Goal: Transaction & Acquisition: Purchase product/service

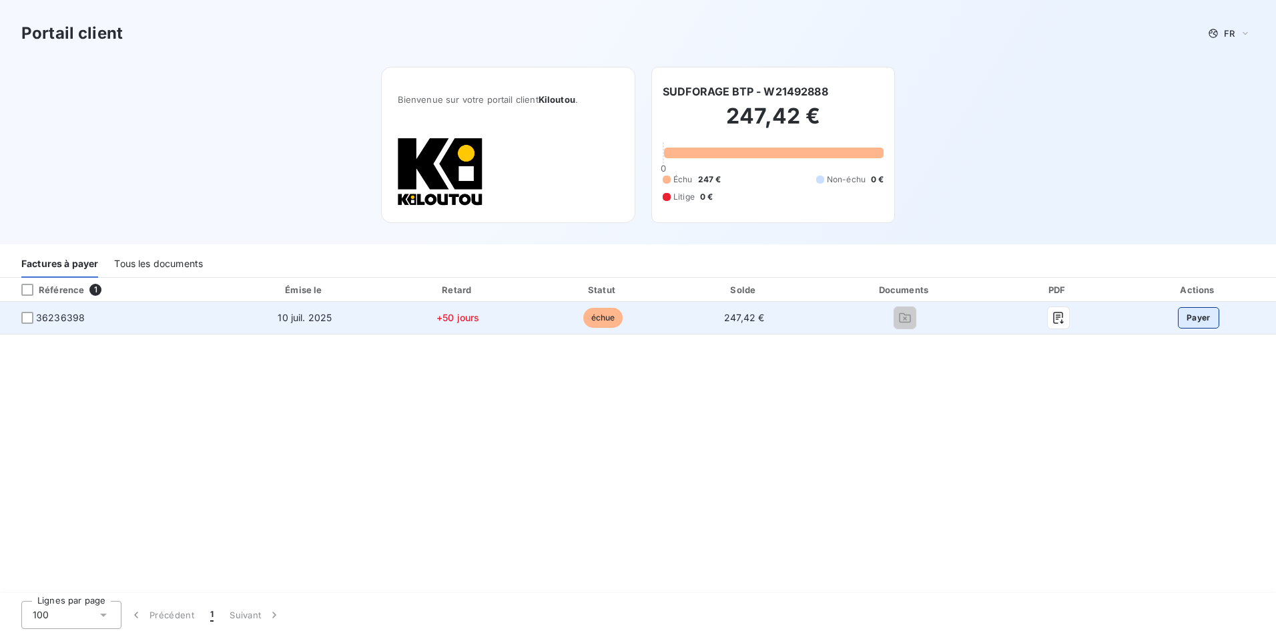
click at [1204, 320] on button "Payer" at bounding box center [1198, 317] width 41 height 21
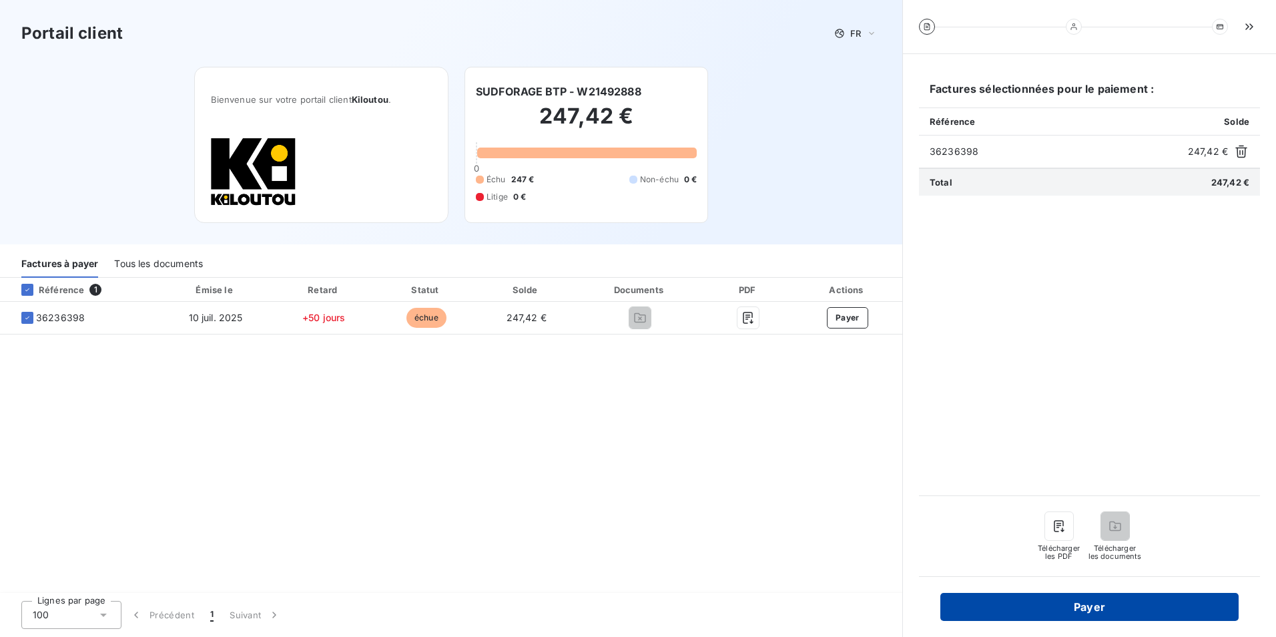
click at [1100, 601] on button "Payer" at bounding box center [1090, 607] width 298 height 28
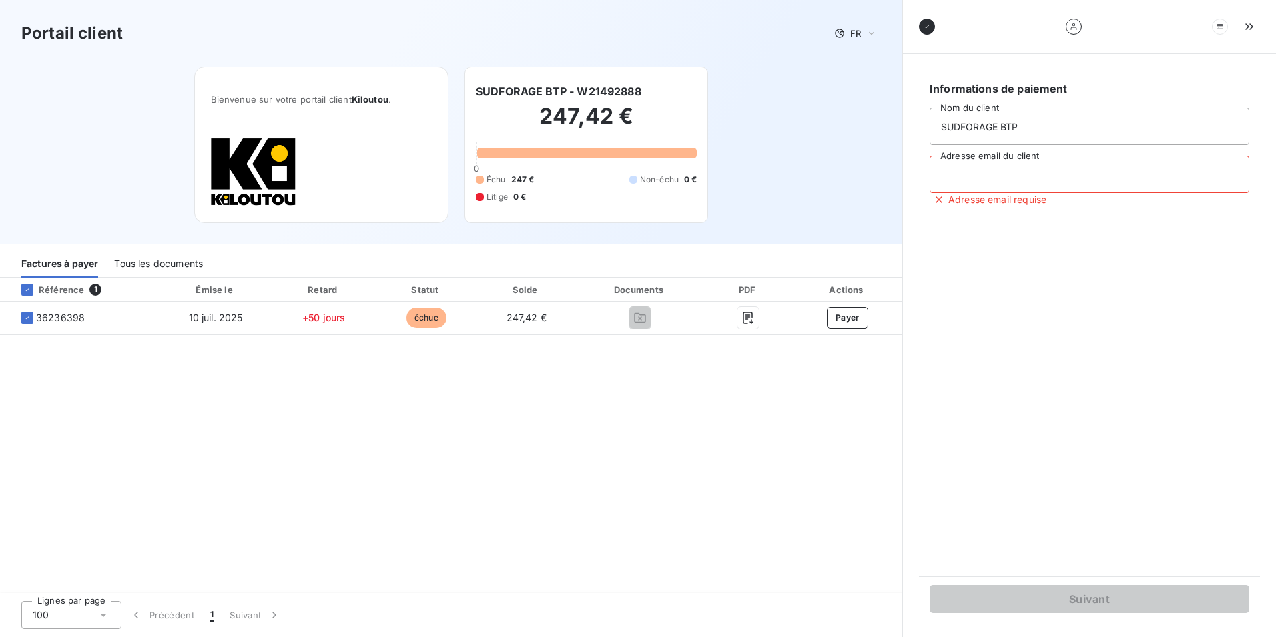
click at [1038, 170] on input "Adresse email du client" at bounding box center [1090, 174] width 320 height 37
type input "[EMAIL_ADDRESS][DOMAIN_NAME]"
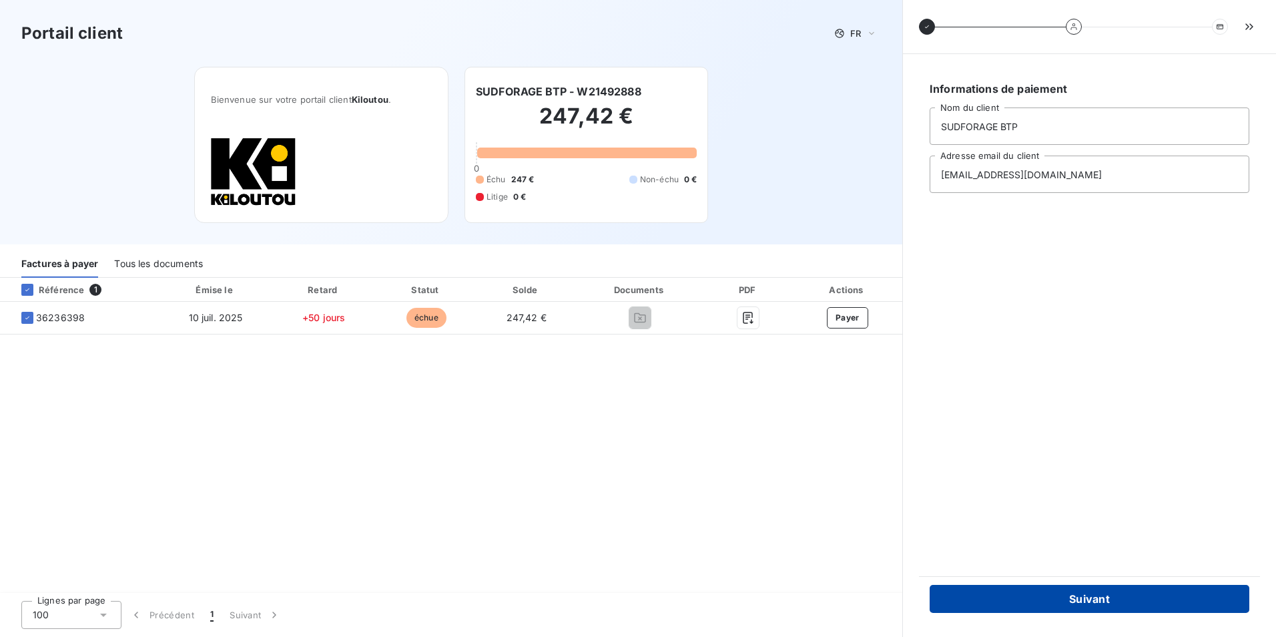
click at [1107, 596] on button "Suivant" at bounding box center [1090, 599] width 320 height 28
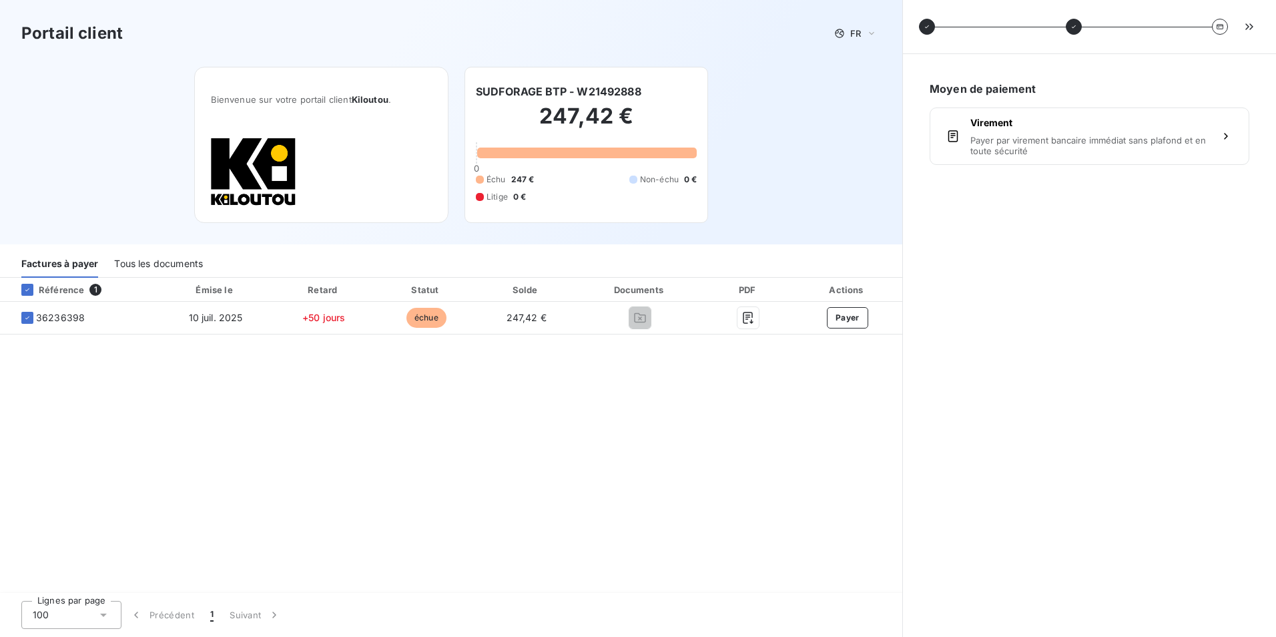
click at [1044, 314] on div "Moyen de paiement Virement Payer par virement bancaire immédiat sans plafond et…" at bounding box center [1089, 345] width 341 height 551
